Goal: Transaction & Acquisition: Purchase product/service

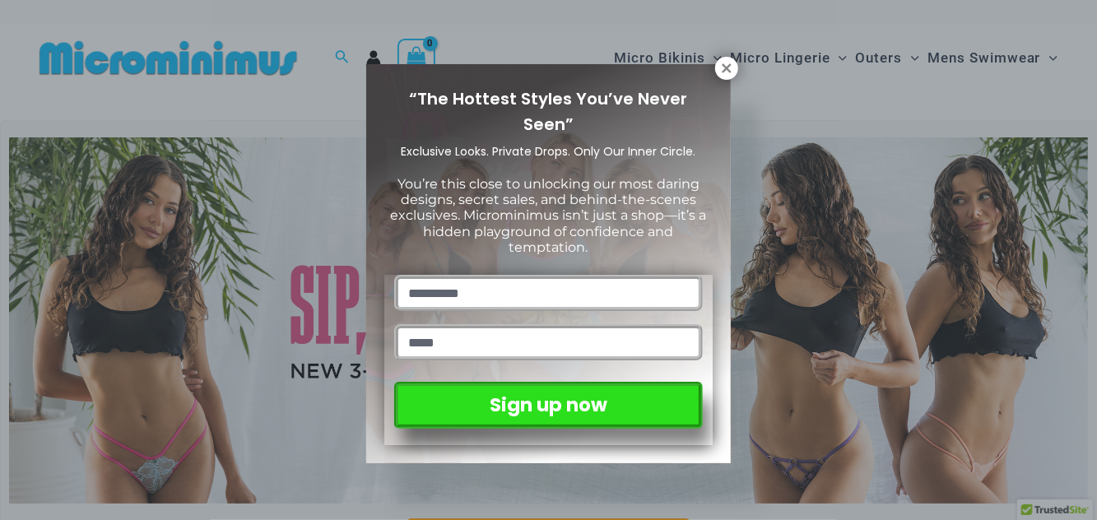
click at [729, 68] on icon at bounding box center [726, 67] width 9 height 9
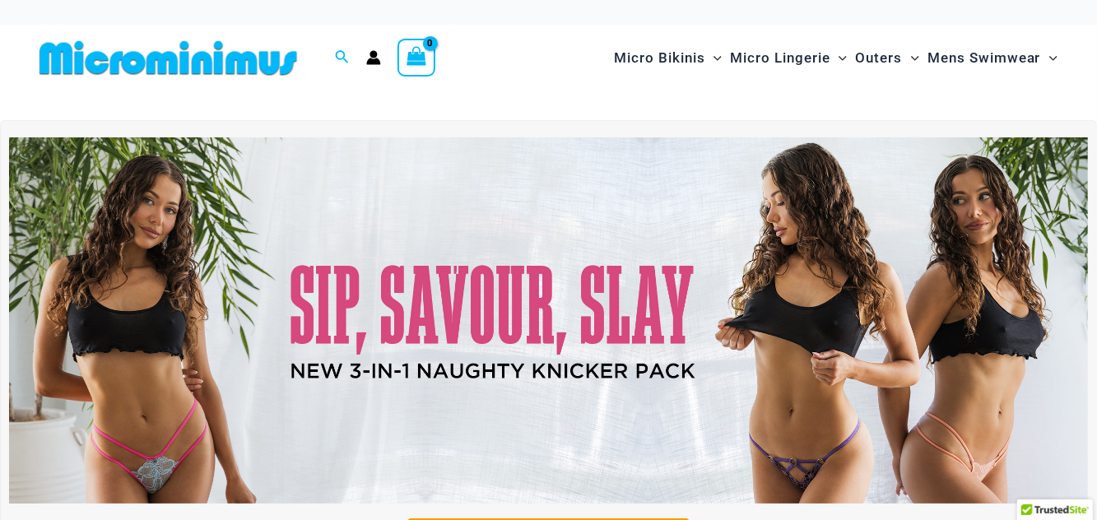
click at [857, 328] on img at bounding box center [548, 320] width 1079 height 367
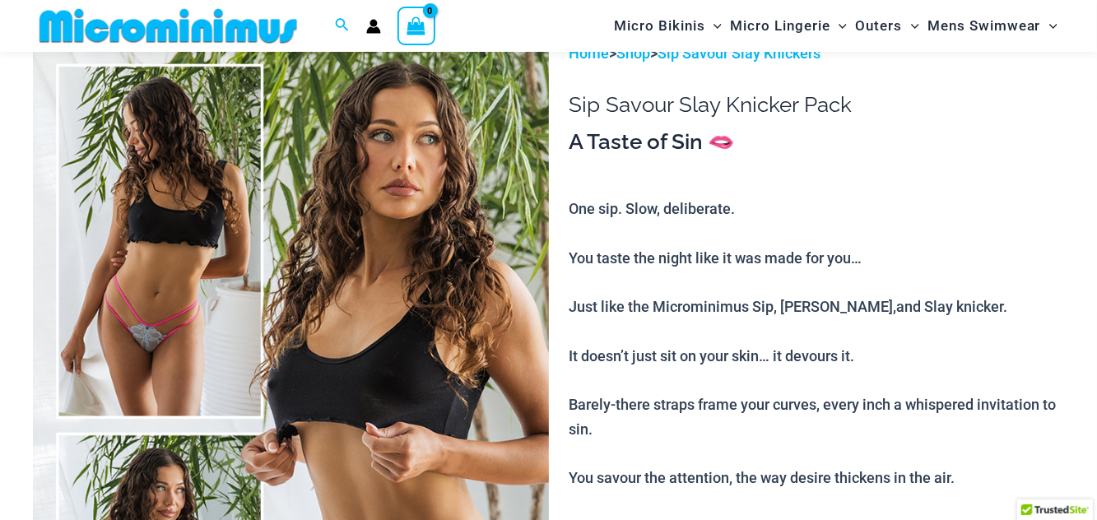
scroll to position [106, 0]
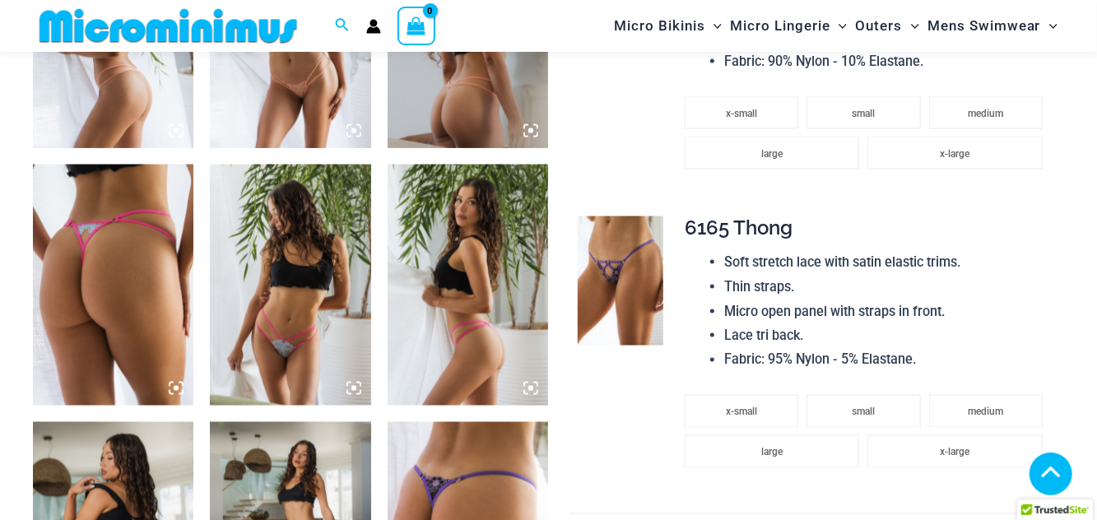
click at [325, 273] on img at bounding box center [290, 285] width 161 height 241
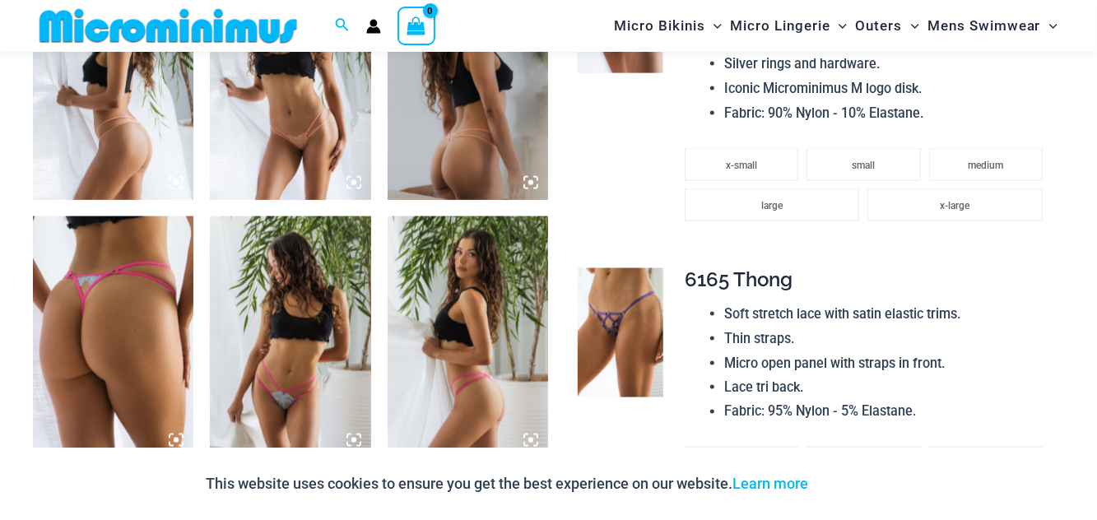
click at [330, 332] on img at bounding box center [290, 337] width 161 height 241
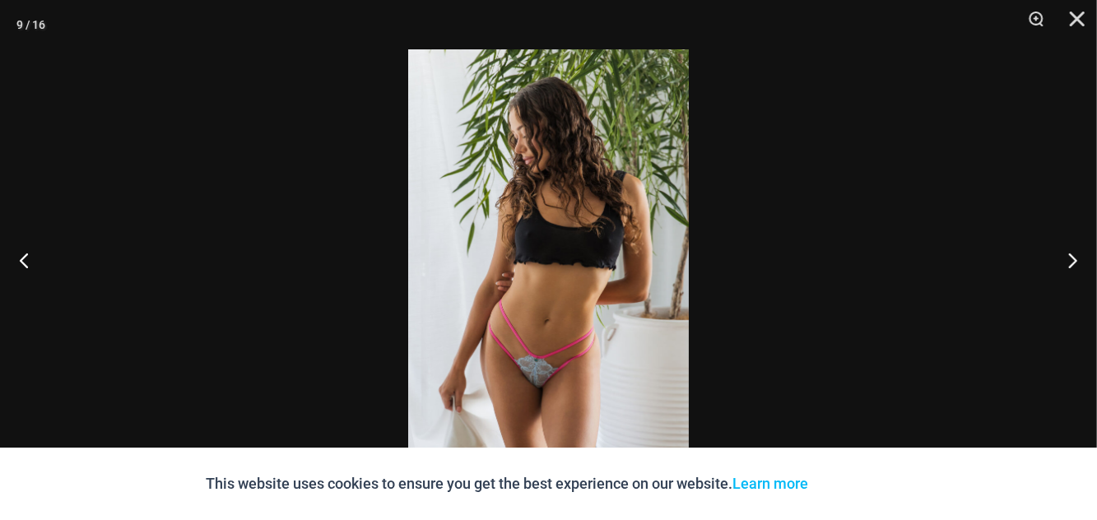
click at [1081, 259] on button "Next" at bounding box center [1067, 260] width 62 height 82
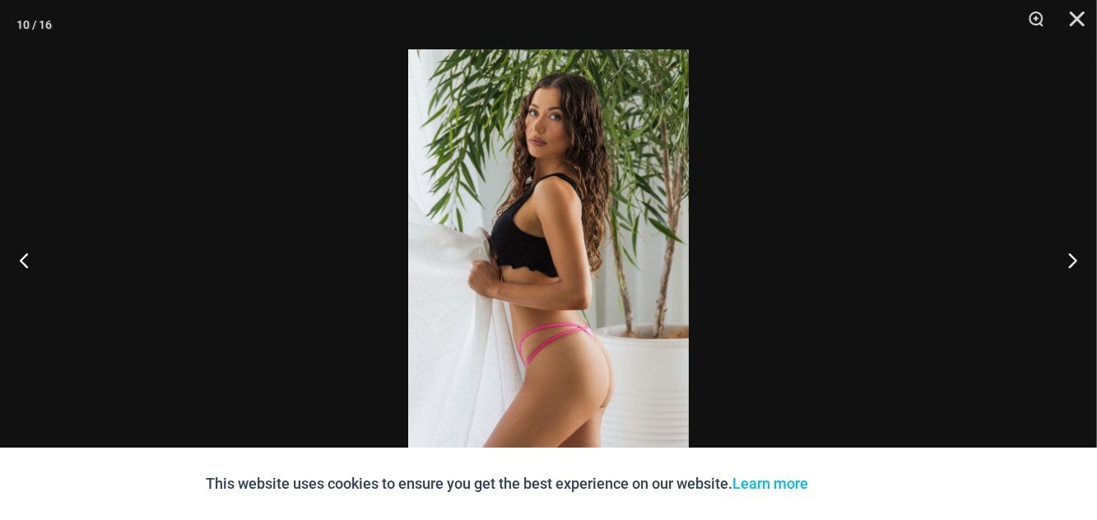
click at [1083, 259] on button "Next" at bounding box center [1067, 260] width 62 height 82
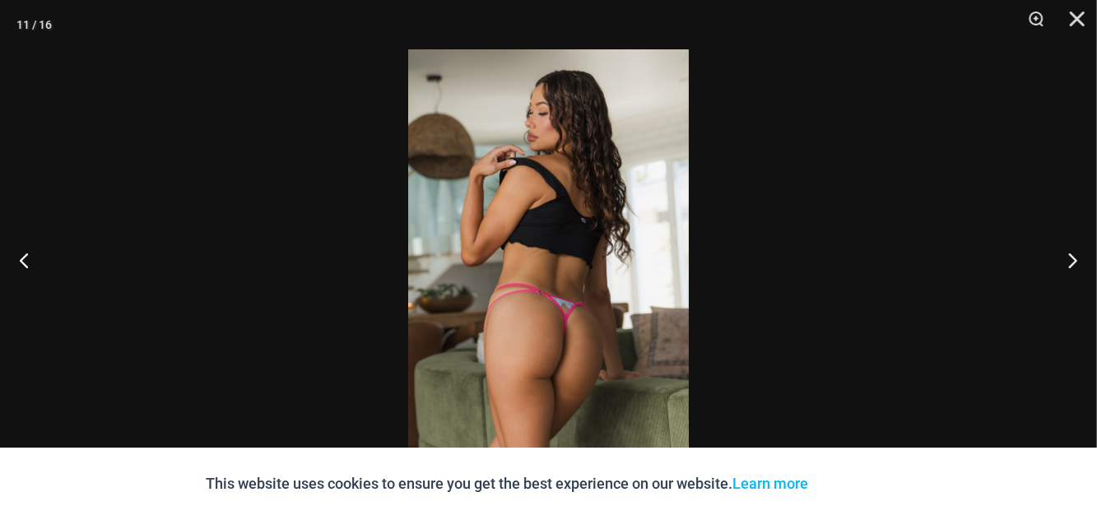
click at [1078, 263] on button "Next" at bounding box center [1067, 260] width 62 height 82
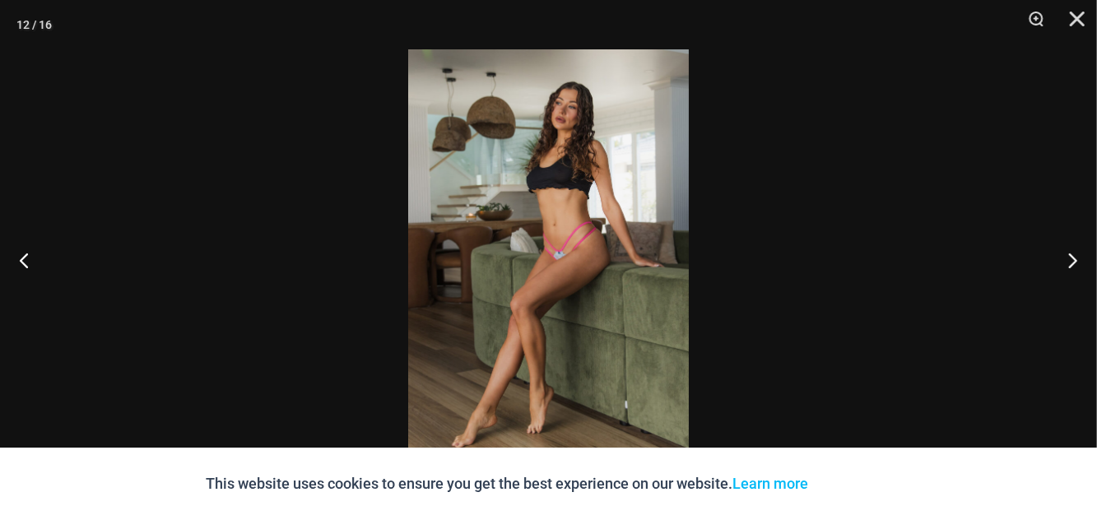
click at [1078, 258] on button "Next" at bounding box center [1067, 260] width 62 height 82
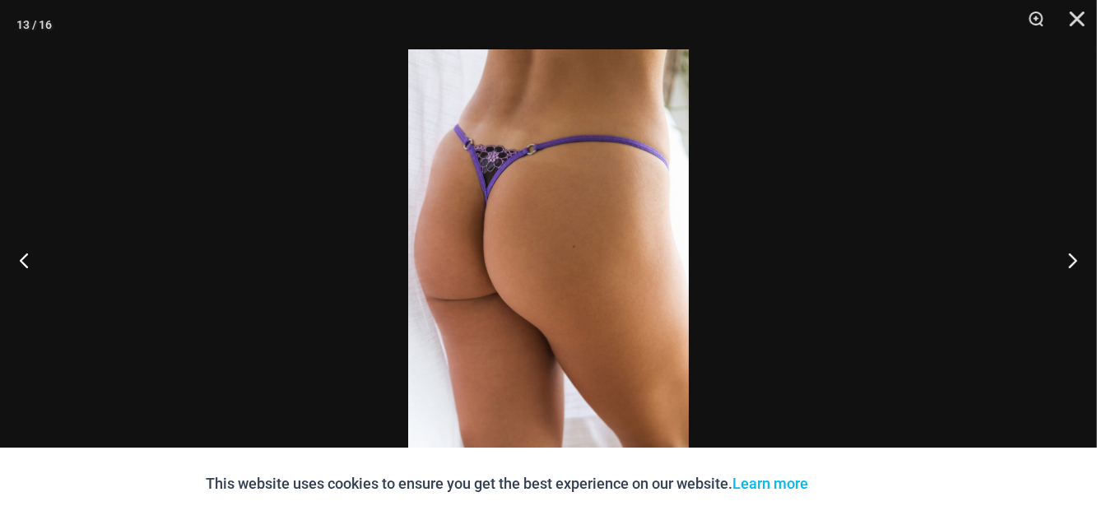
click at [1078, 255] on button "Next" at bounding box center [1067, 260] width 62 height 82
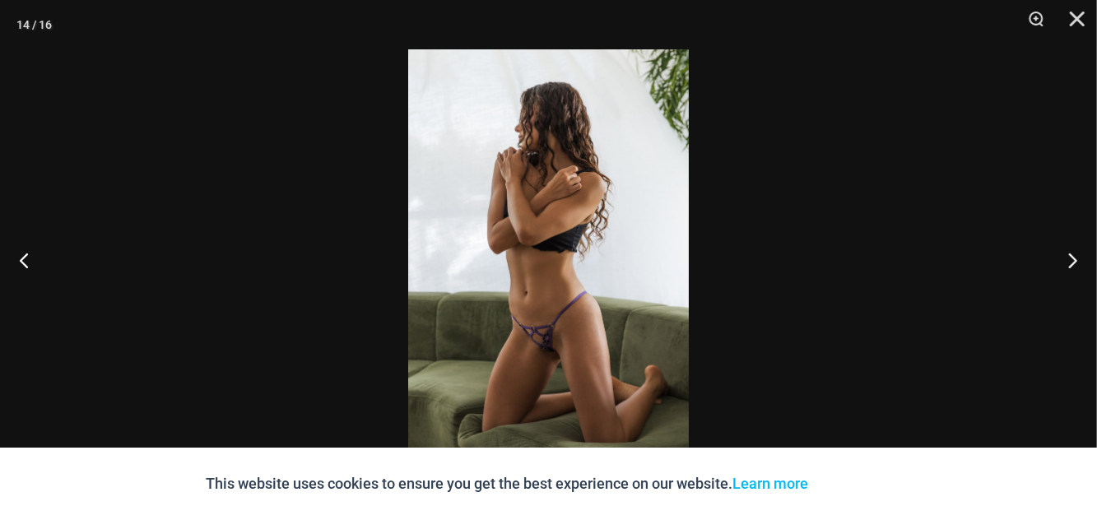
click at [1072, 255] on button "Next" at bounding box center [1067, 260] width 62 height 82
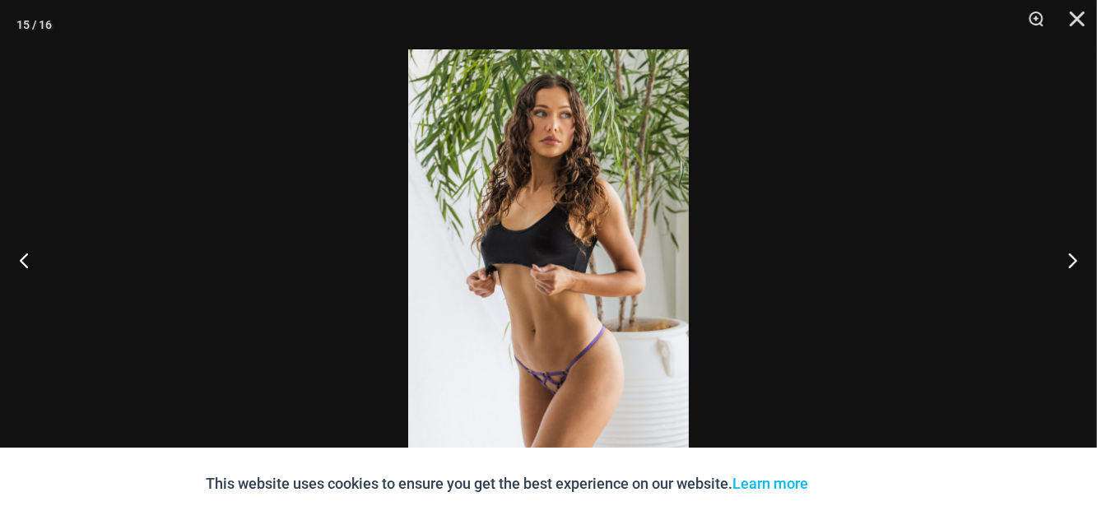
click at [1075, 252] on button "Next" at bounding box center [1067, 260] width 62 height 82
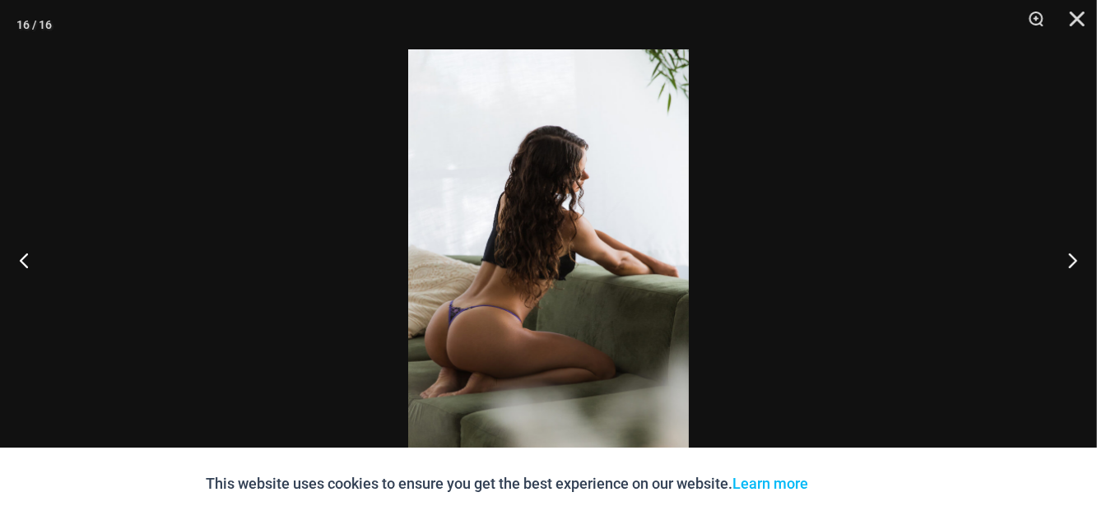
click at [1074, 252] on button "Next" at bounding box center [1067, 260] width 62 height 82
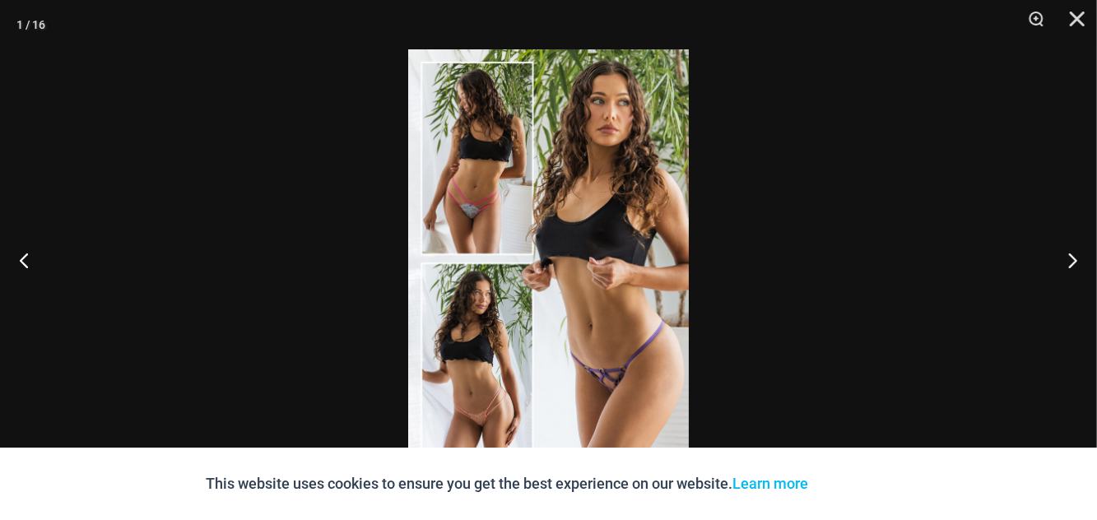
click at [1076, 250] on button "Next" at bounding box center [1067, 260] width 62 height 82
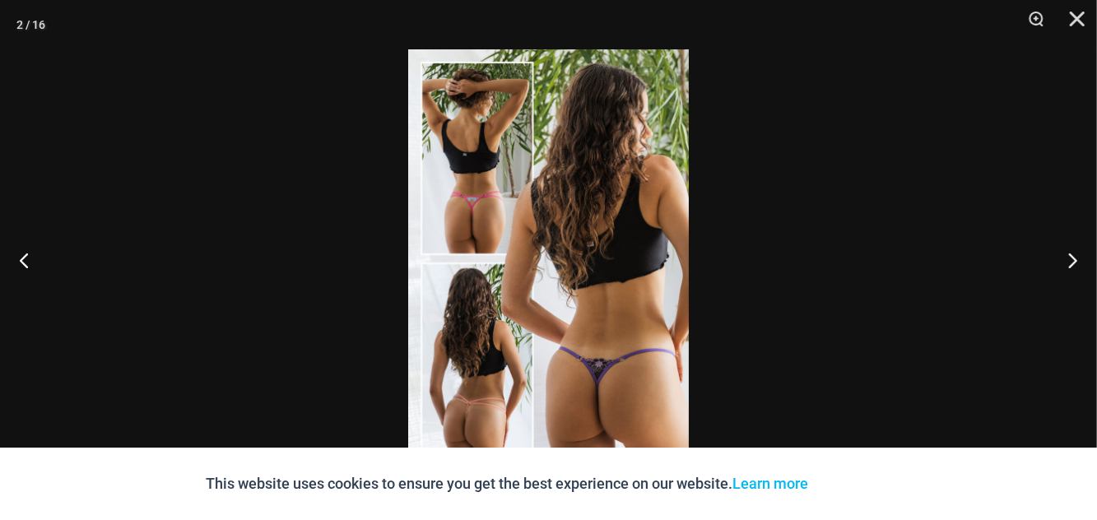
click at [1078, 251] on button "Next" at bounding box center [1067, 260] width 62 height 82
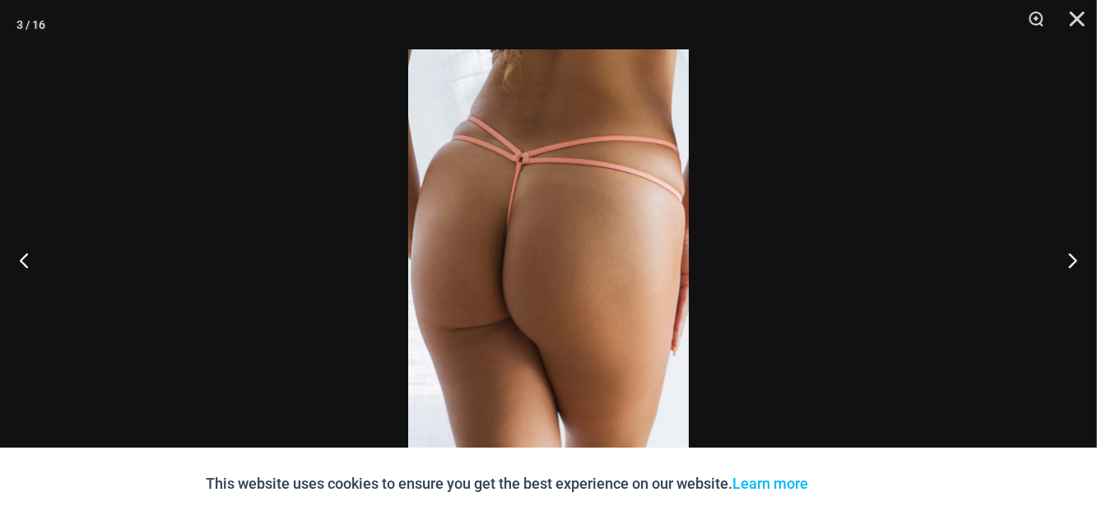
click at [1078, 249] on button "Next" at bounding box center [1067, 260] width 62 height 82
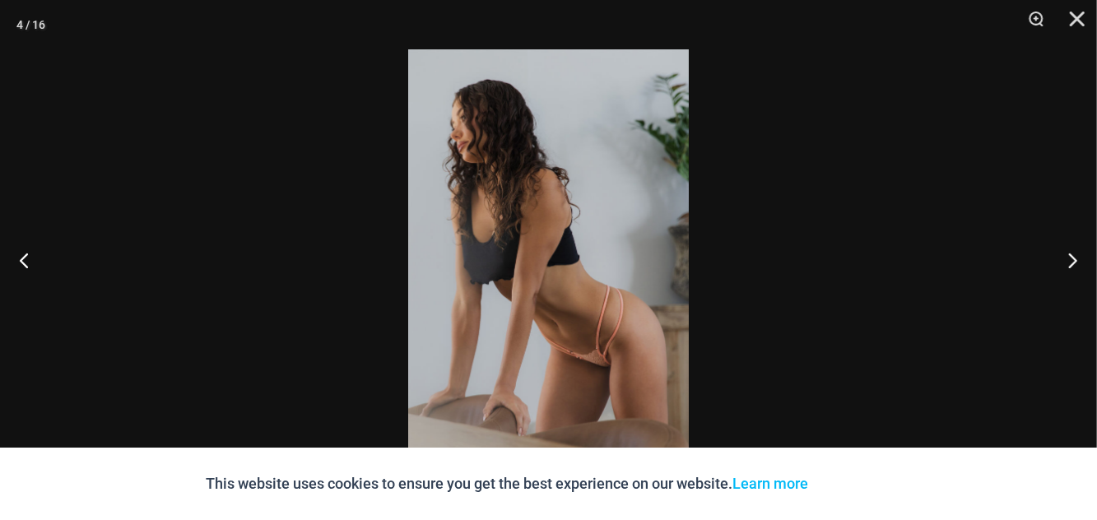
click at [32, 273] on button "Previous" at bounding box center [31, 260] width 62 height 82
